Goal: Navigation & Orientation: Find specific page/section

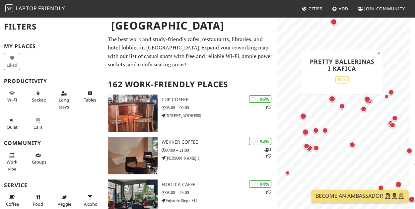
click at [344, 106] on div "Map marker" at bounding box center [342, 106] width 6 height 6
click at [330, 98] on div "Map marker" at bounding box center [332, 99] width 7 height 7
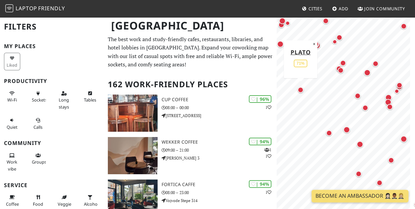
drag, startPoint x: 303, startPoint y: 85, endPoint x: 341, endPoint y: 115, distance: 48.7
click at [307, 97] on div "Map marker" at bounding box center [300, 89] width 13 height 13
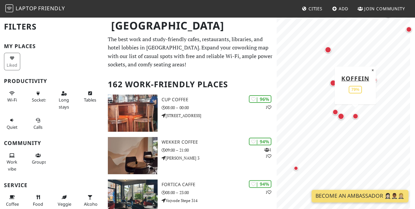
drag, startPoint x: 307, startPoint y: 131, endPoint x: 357, endPoint y: 114, distance: 53.2
click at [357, 114] on div "Map marker" at bounding box center [355, 115] width 13 height 13
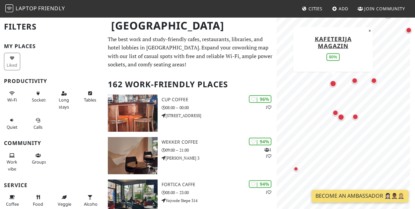
click at [333, 85] on div "Map marker" at bounding box center [333, 83] width 7 height 7
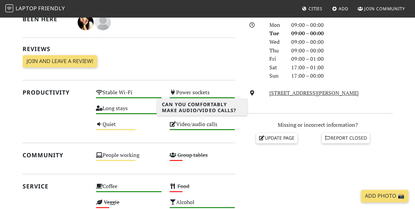
scroll to position [201, 0]
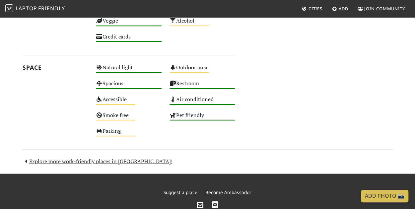
scroll to position [641, 0]
